Goal: Navigation & Orientation: Find specific page/section

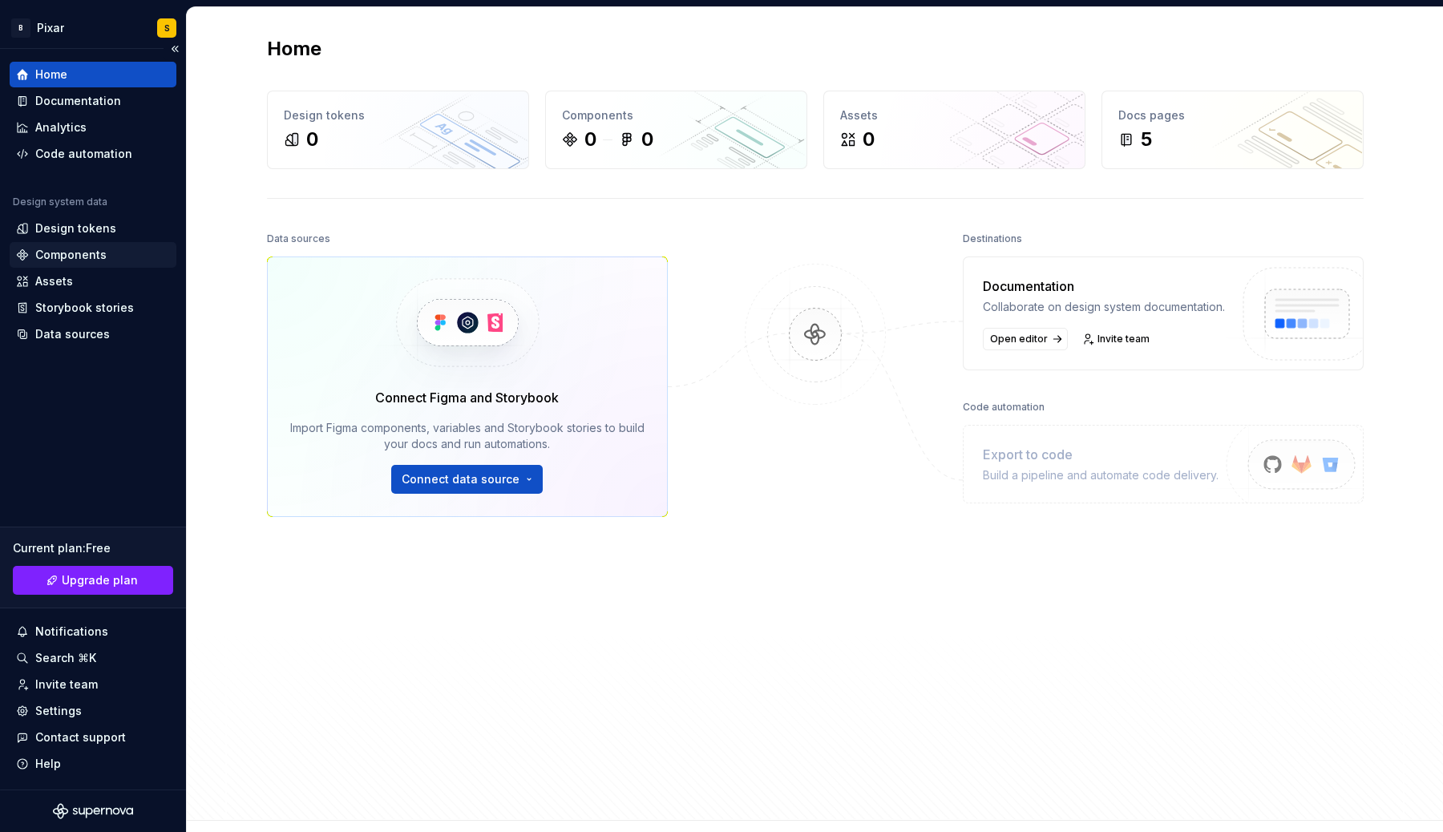
click at [67, 253] on div "Components" at bounding box center [70, 255] width 71 height 16
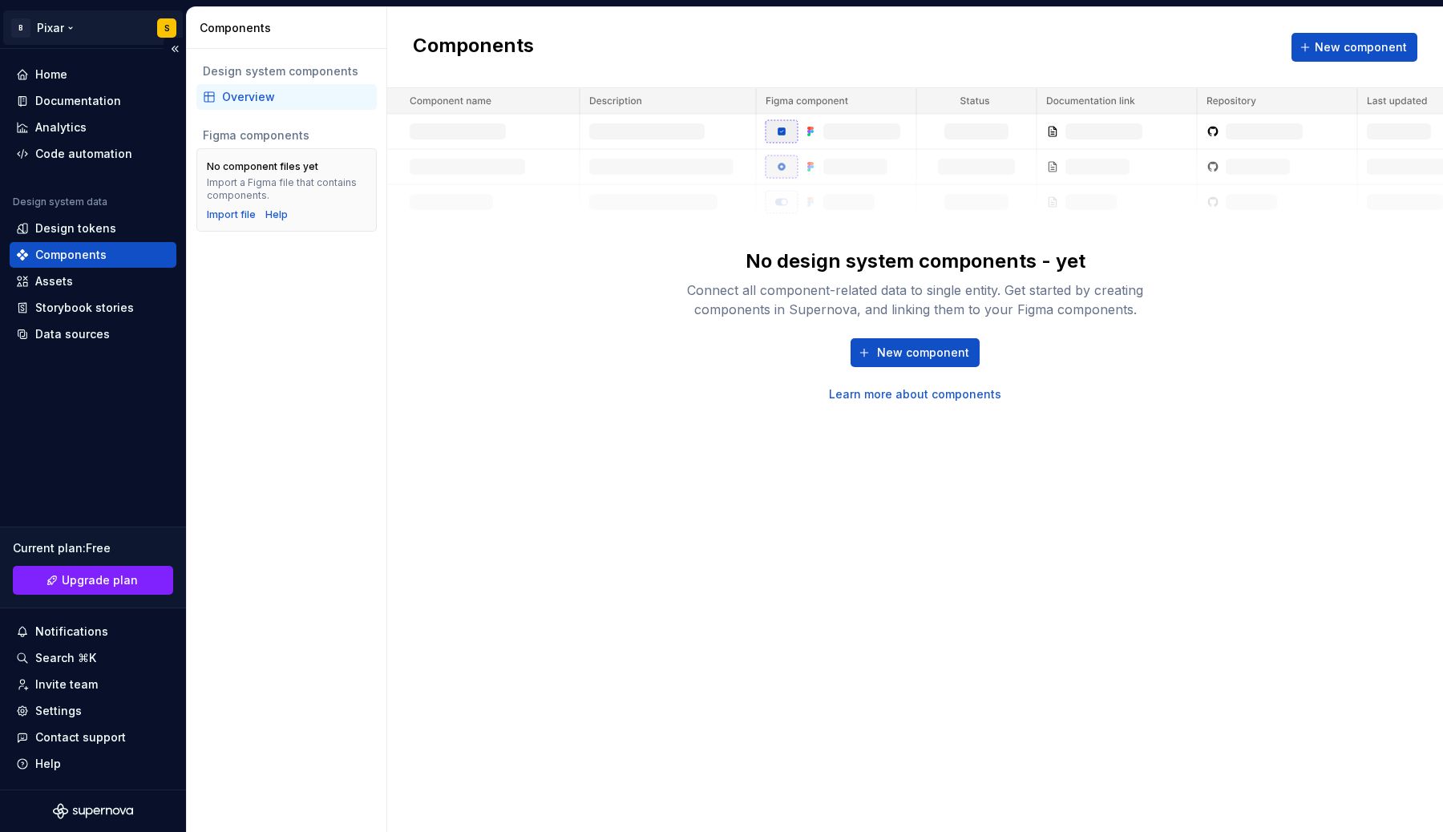
click at [71, 26] on html "B Pixar S Home Documentation Analytics Code automation Design system data Desig…" at bounding box center [721, 416] width 1443 height 832
click at [281, 332] on html "B Pixar S Home Documentation Analytics Code automation Design system data Desig…" at bounding box center [721, 416] width 1443 height 832
click at [85, 93] on div "Documentation" at bounding box center [78, 101] width 86 height 16
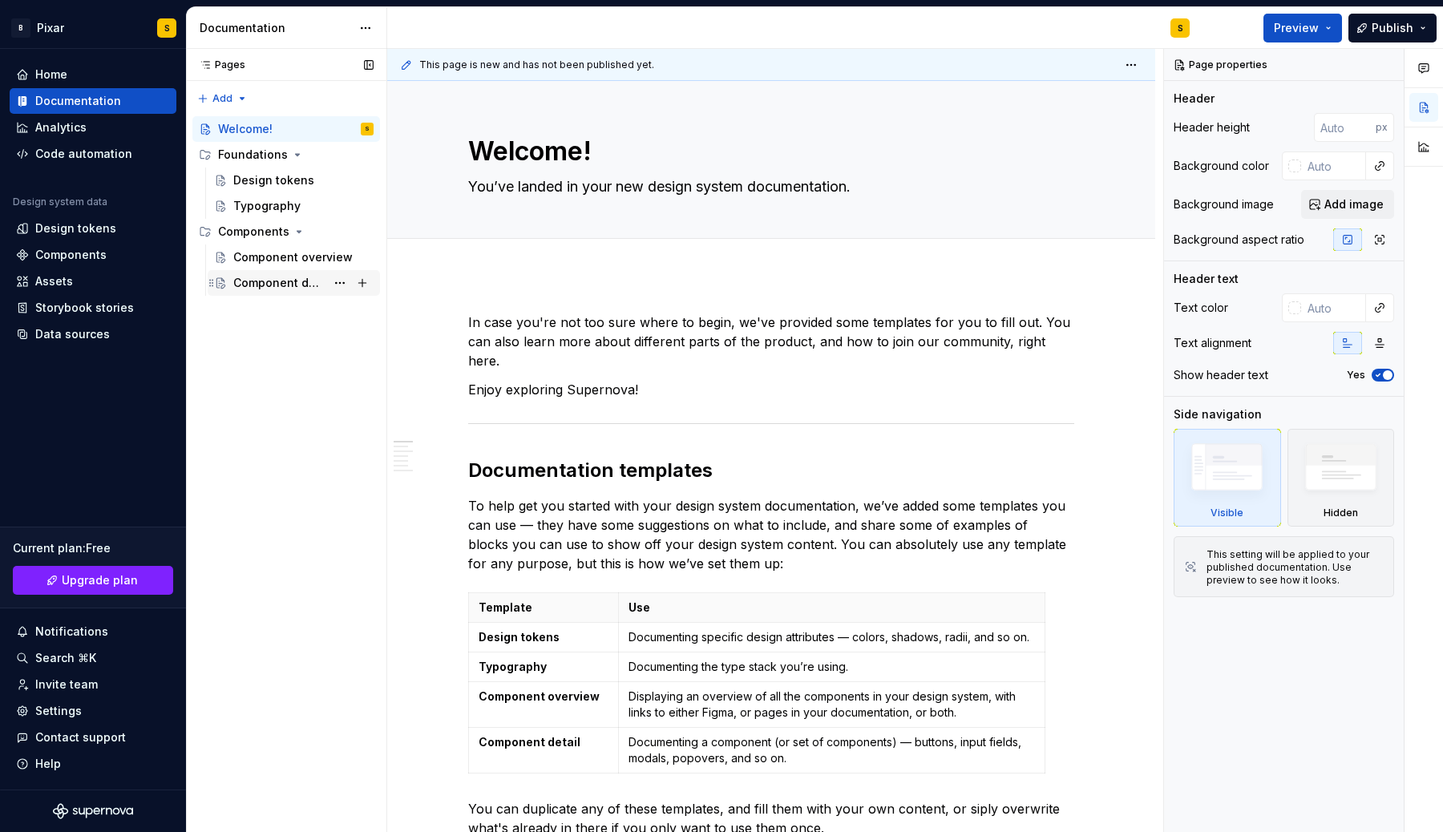
click at [253, 285] on div "Component detail" at bounding box center [279, 283] width 92 height 16
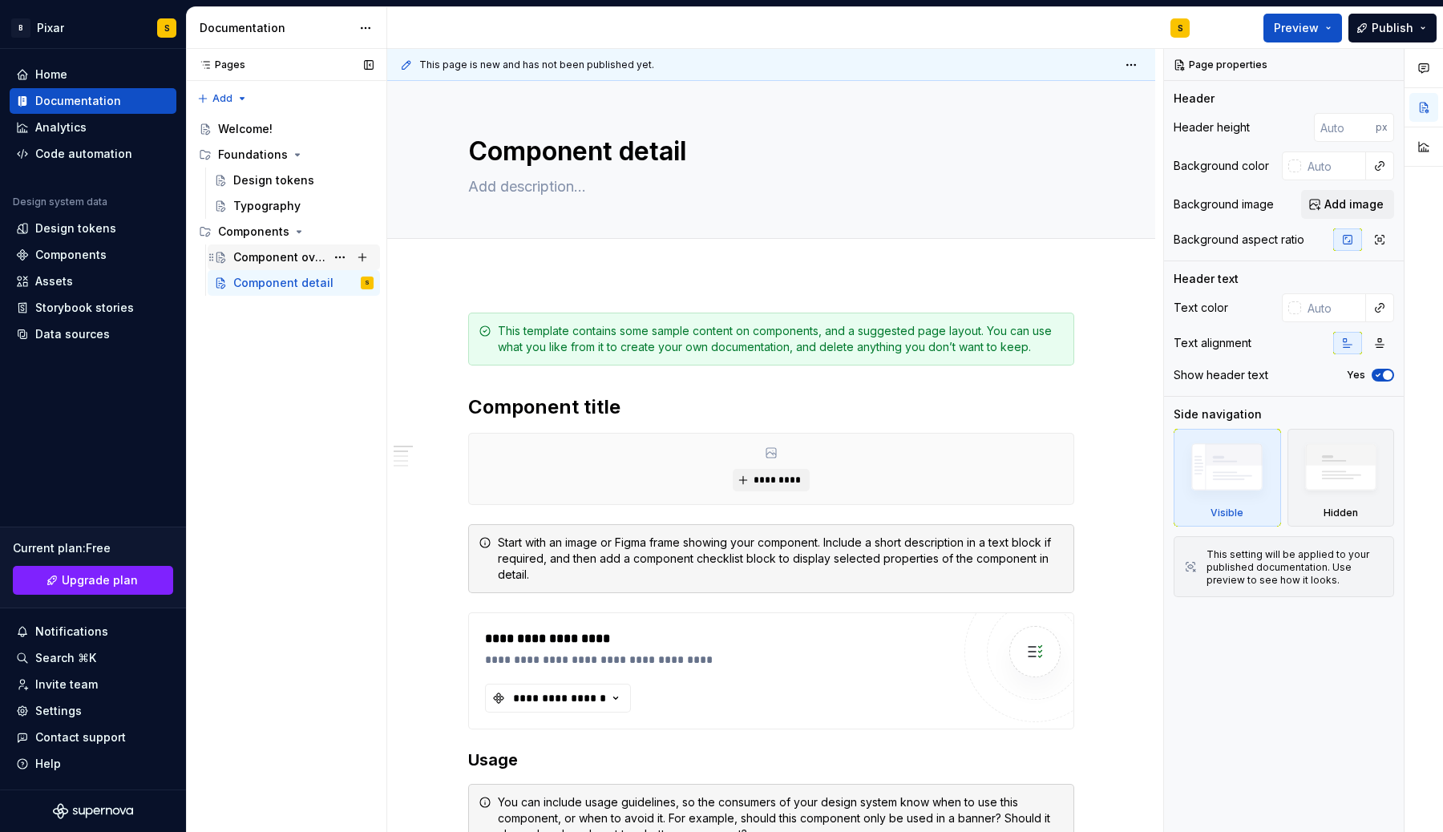
click at [254, 254] on div "Component overview" at bounding box center [279, 257] width 92 height 16
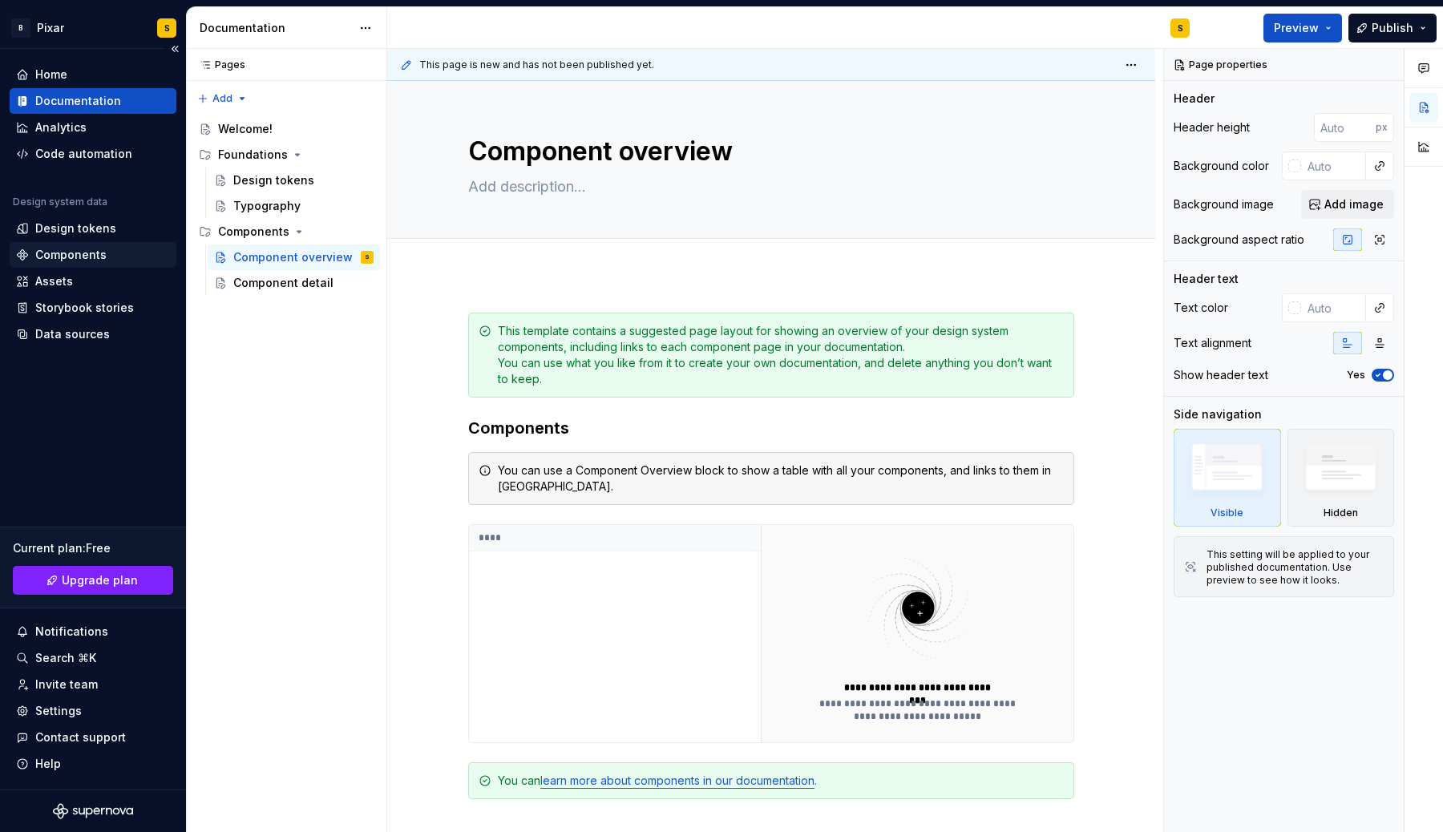
type textarea "*"
click at [69, 261] on div "Components" at bounding box center [70, 255] width 71 height 16
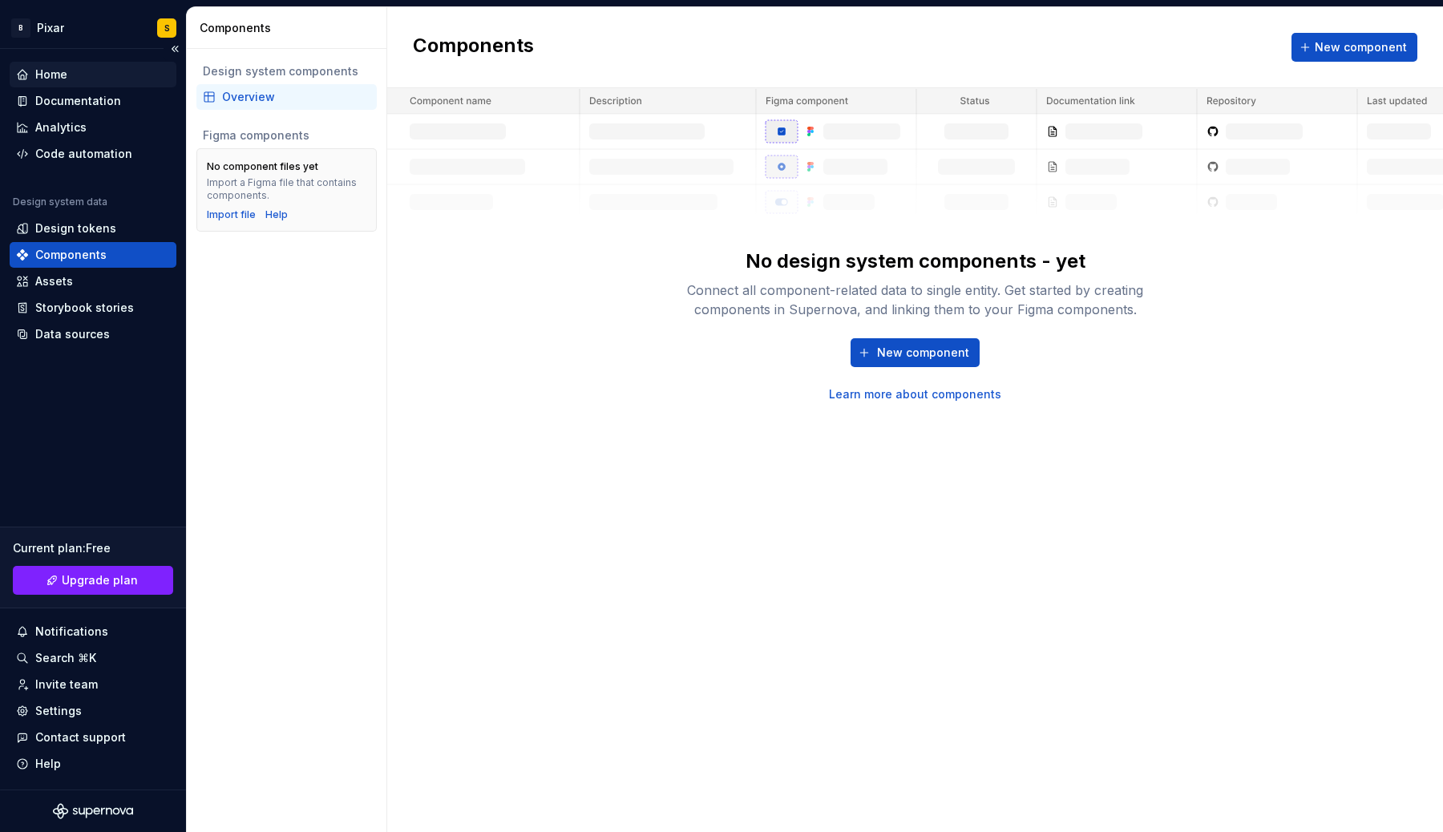
click at [54, 76] on div "Home" at bounding box center [51, 75] width 32 height 16
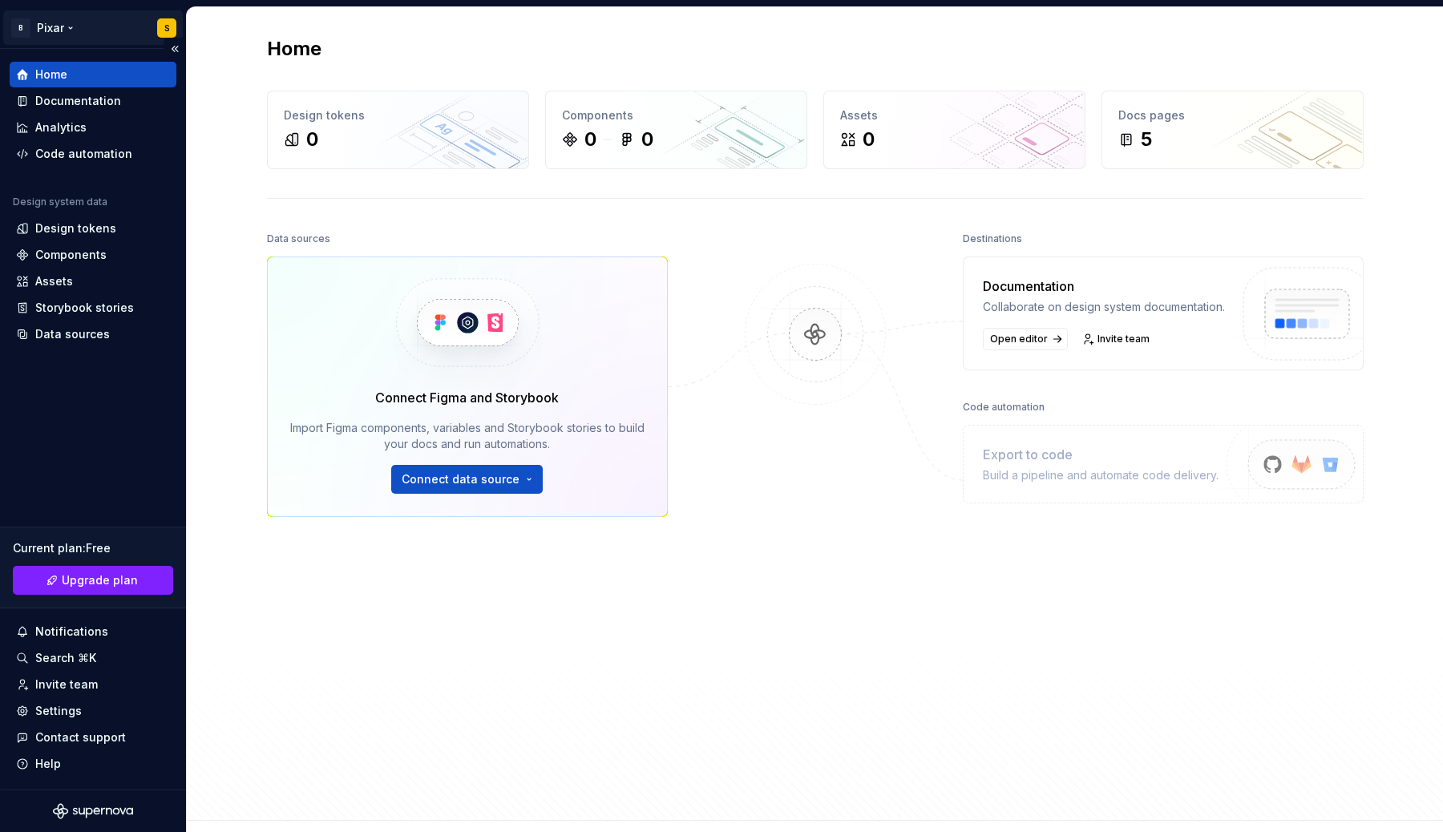
click at [164, 23] on html "B Pixar S Home Documentation Analytics Code automation Design system data Desig…" at bounding box center [721, 416] width 1443 height 832
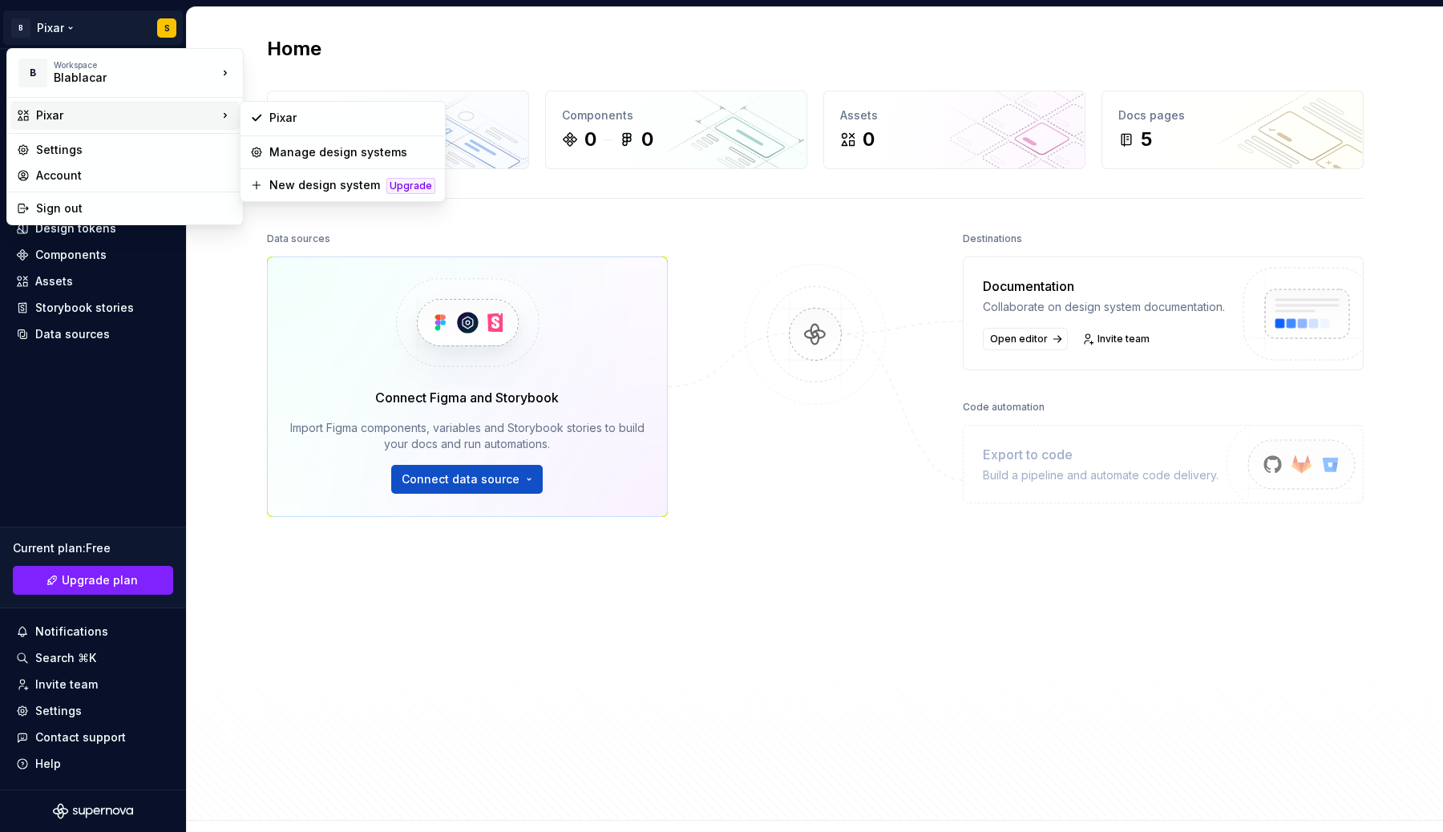
click at [49, 113] on div "Pixar" at bounding box center [126, 115] width 181 height 16
click at [216, 262] on html "B Pixar S Home Documentation Analytics Code automation Design system data Desig…" at bounding box center [721, 416] width 1443 height 832
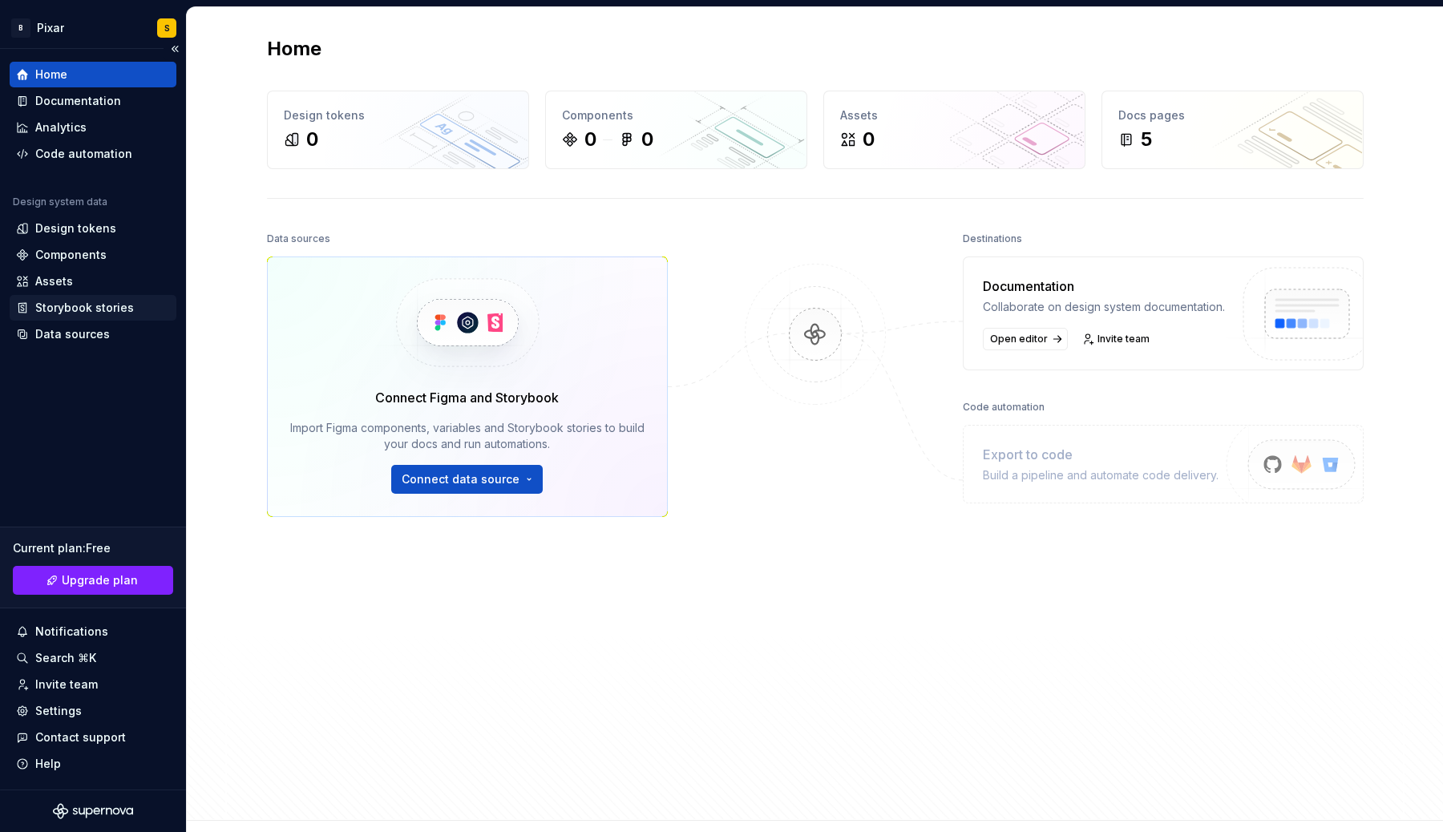
click at [56, 311] on div "Storybook stories" at bounding box center [84, 308] width 99 height 16
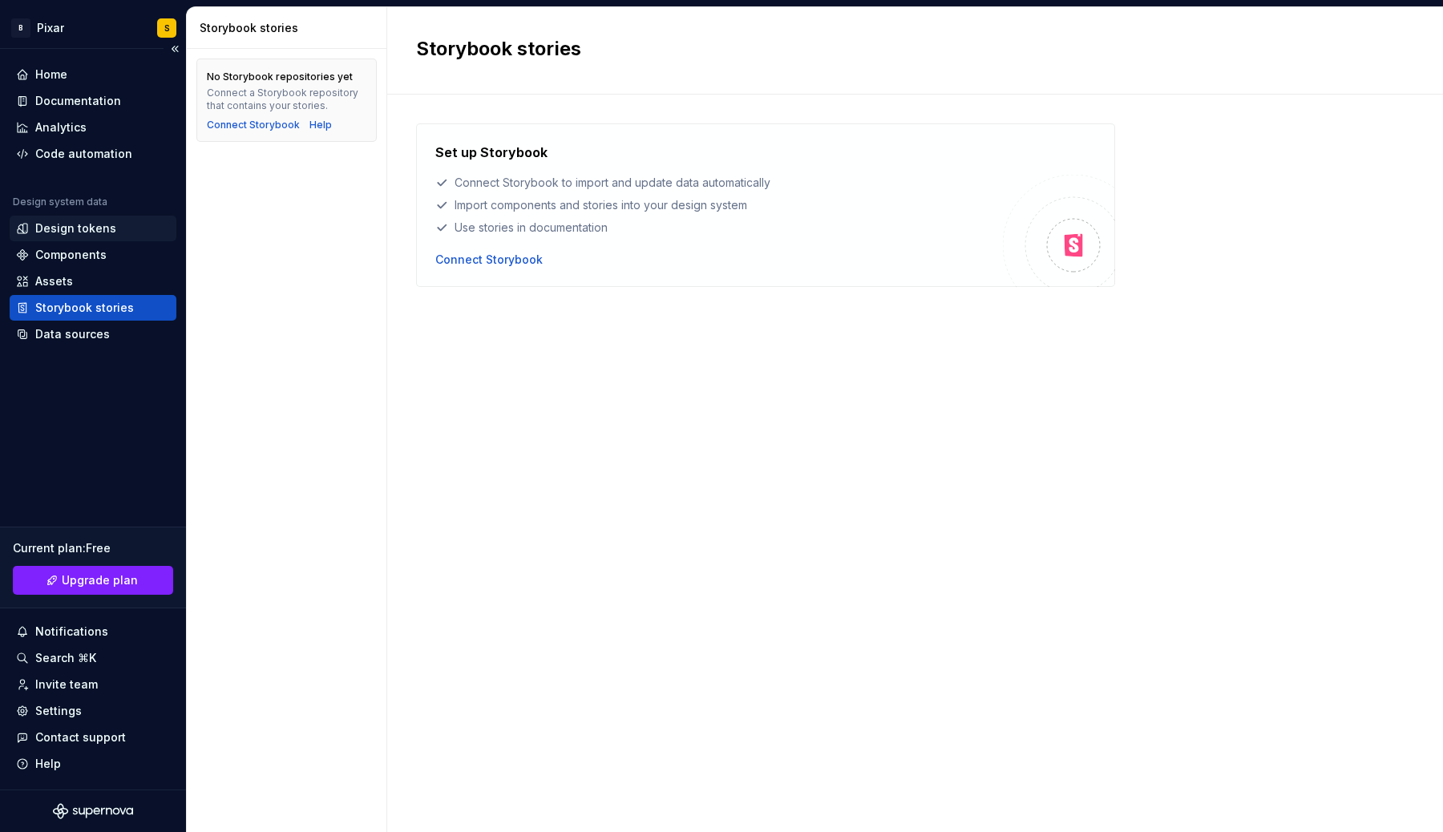
click at [78, 232] on div "Design tokens" at bounding box center [75, 229] width 81 height 16
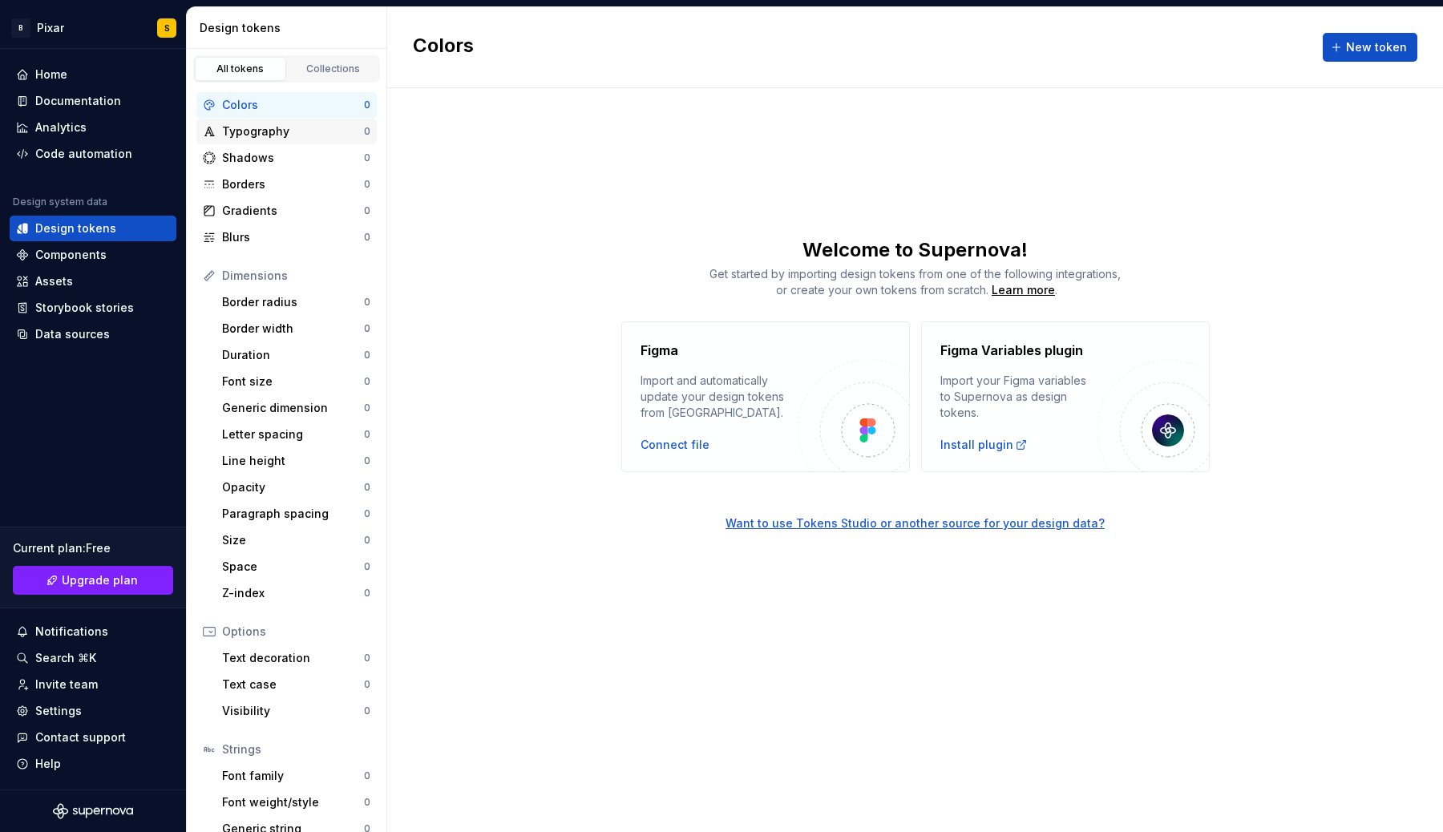
click at [248, 141] on div "Typography 0" at bounding box center [286, 132] width 180 height 26
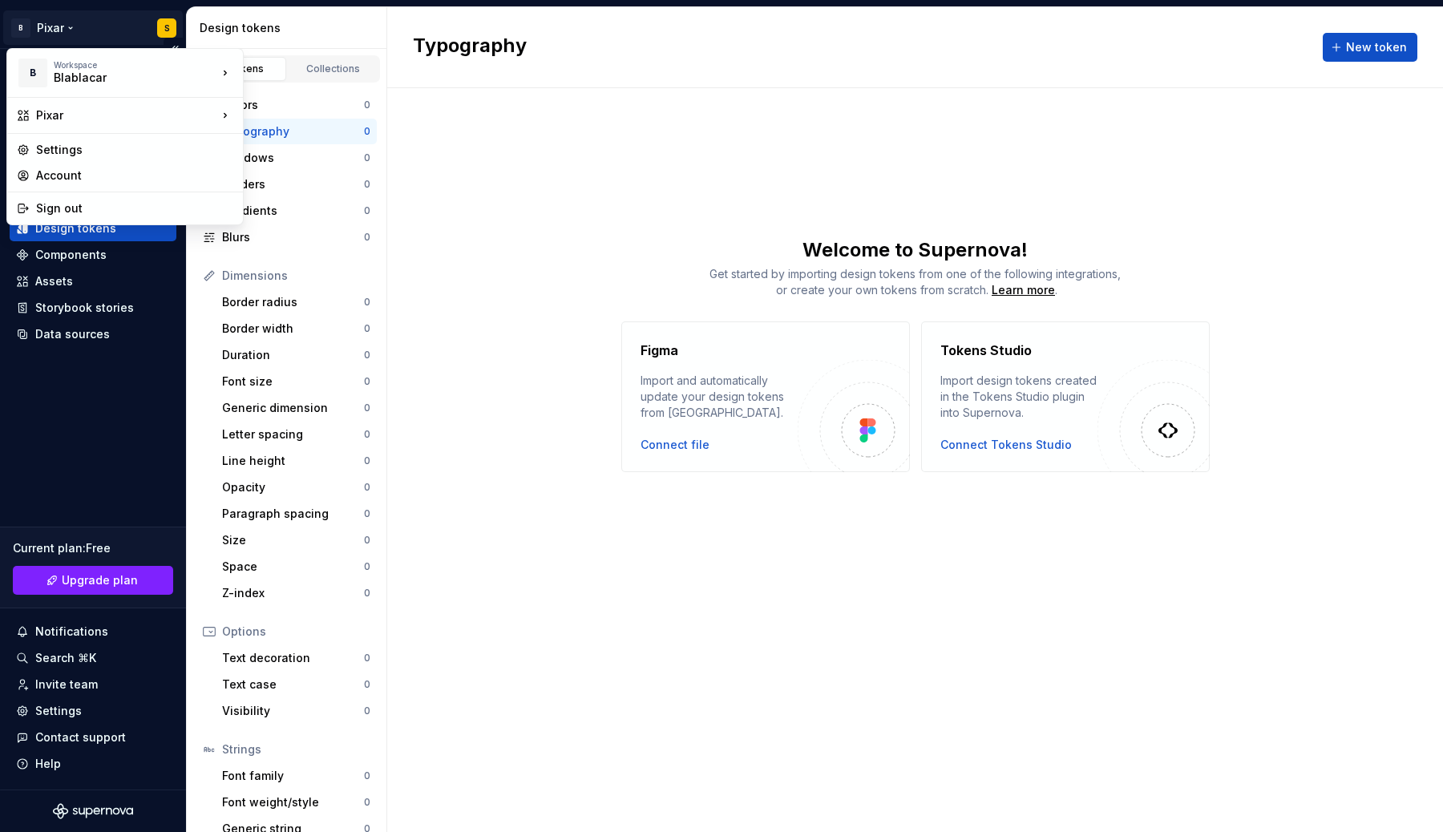
click at [168, 27] on html "B Pixar S Home Documentation Analytics Code automation Design system data Desig…" at bounding box center [721, 416] width 1443 height 832
click at [280, 75] on div "Blablacar" at bounding box center [321, 69] width 104 height 16
click at [168, 29] on html "B Pixar S Home Documentation Analytics Code automation Design system data Desig…" at bounding box center [721, 416] width 1443 height 832
click at [67, 176] on div "Account" at bounding box center [134, 176] width 197 height 16
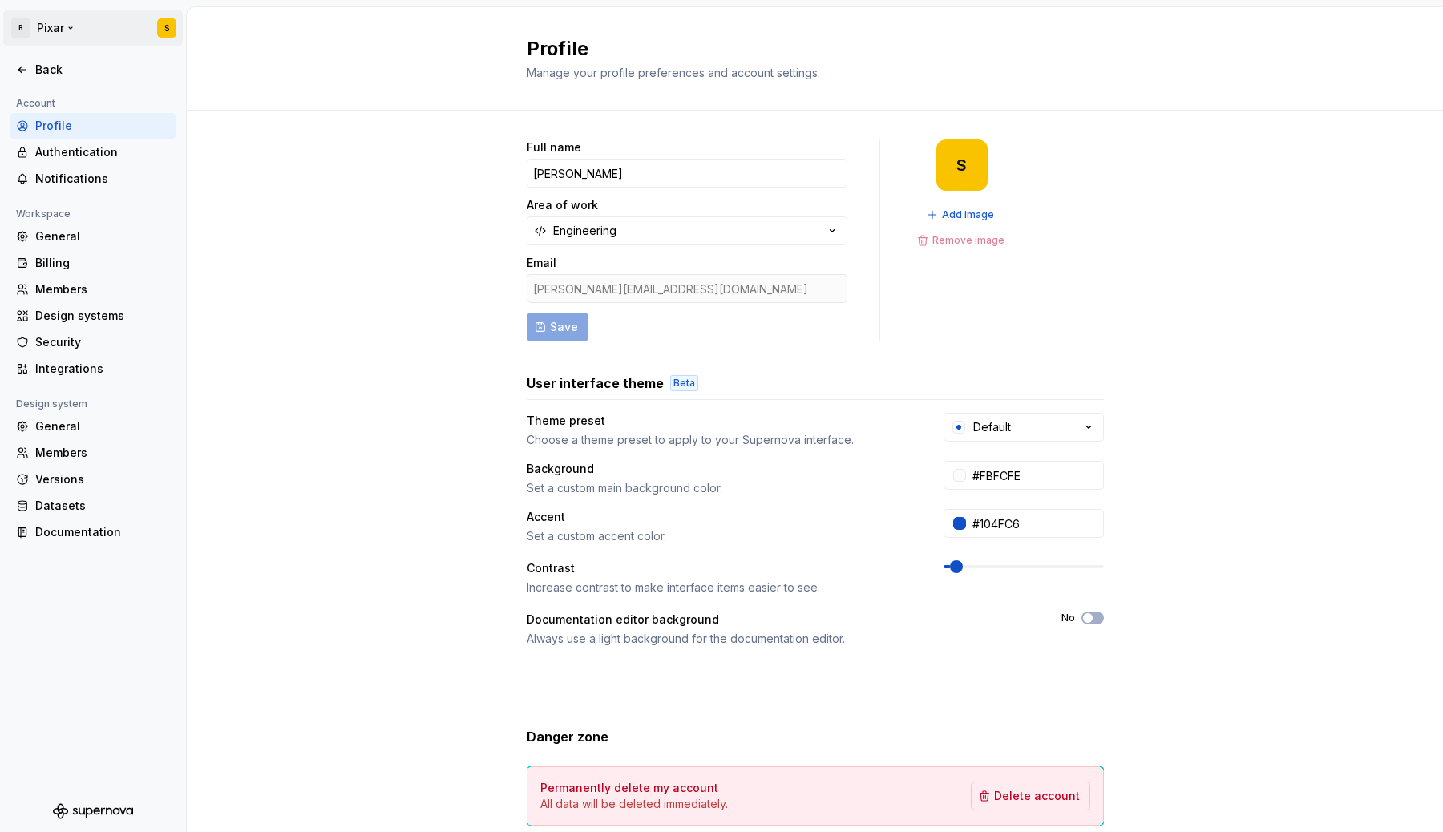
click at [56, 25] on html "B Pixar S Back Account Profile Authentication Notifications Workspace General B…" at bounding box center [721, 416] width 1443 height 832
click at [301, 267] on html "B Pixar S Back Account Profile Authentication Notifications Workspace General B…" at bounding box center [721, 416] width 1443 height 832
